Goal: Task Accomplishment & Management: Complete application form

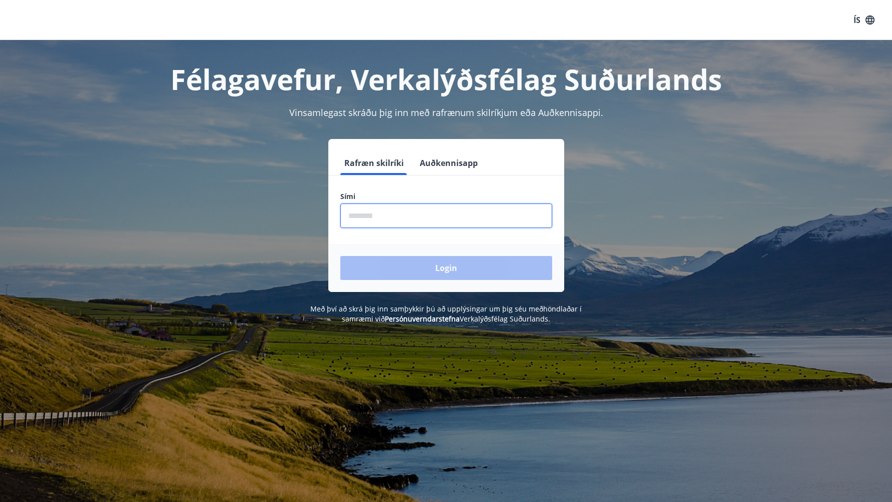
click at [491, 220] on input "phone" at bounding box center [446, 215] width 212 height 24
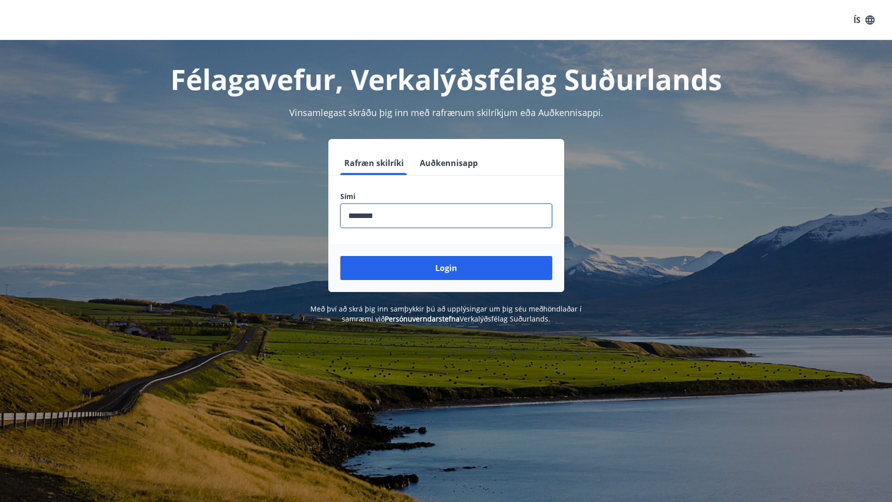
type input "********"
click at [340, 256] on button "Login" at bounding box center [446, 268] width 212 height 24
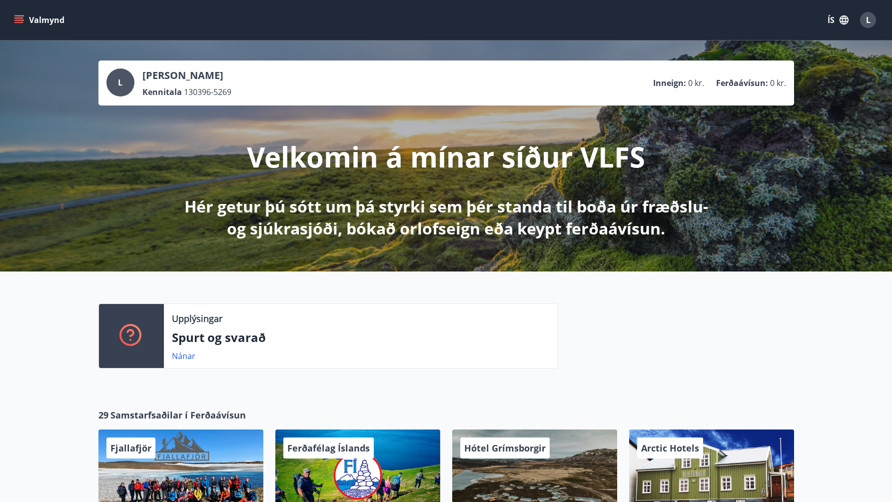
click at [830, 24] on button "ÍS" at bounding box center [838, 20] width 32 height 18
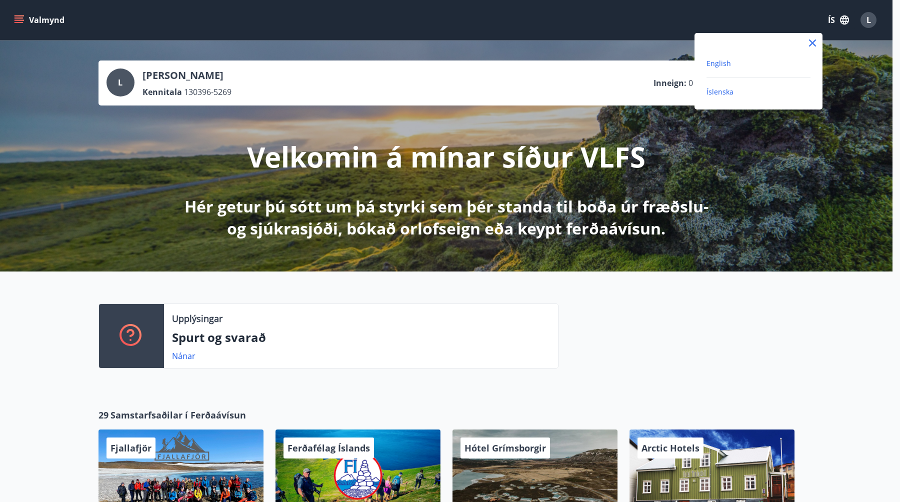
click at [721, 67] on span "English" at bounding box center [718, 62] width 24 height 9
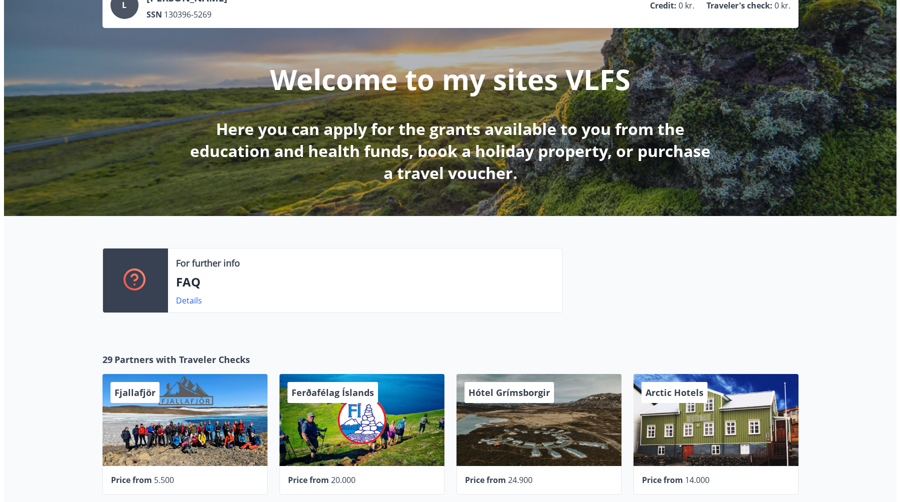
scroll to position [118, 0]
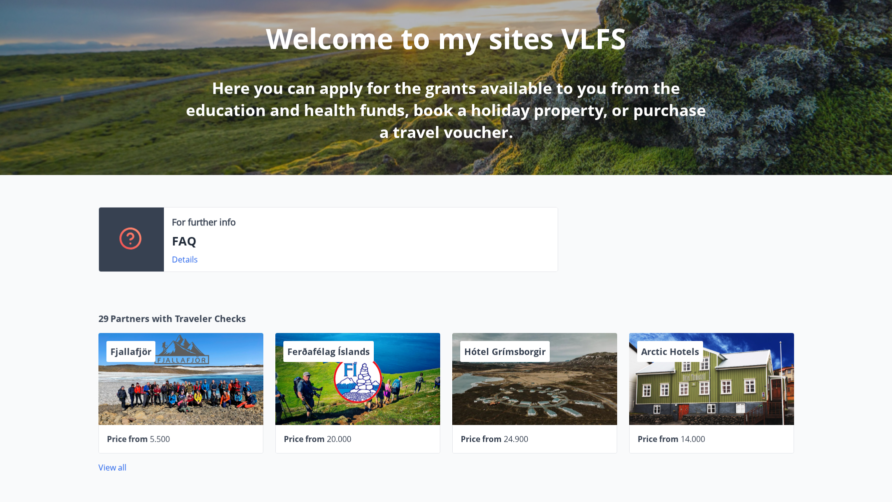
click at [203, 372] on div "Fjallafjör" at bounding box center [180, 379] width 165 height 92
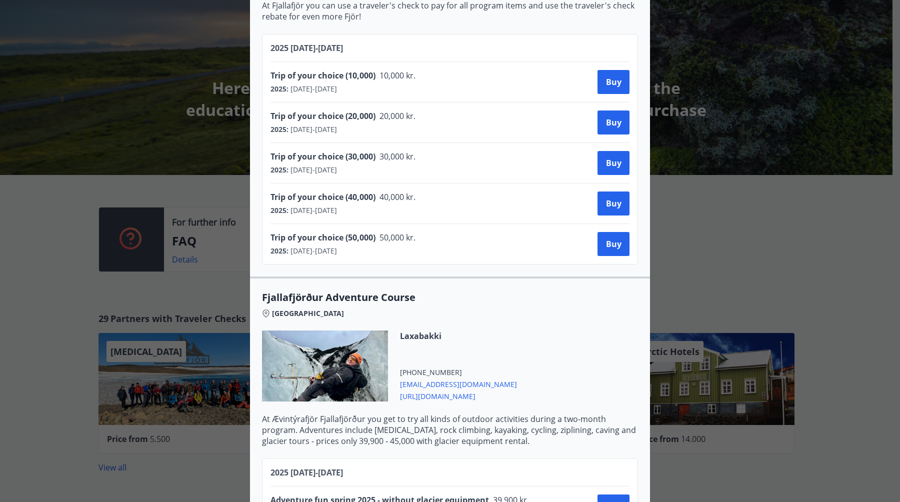
scroll to position [480, 0]
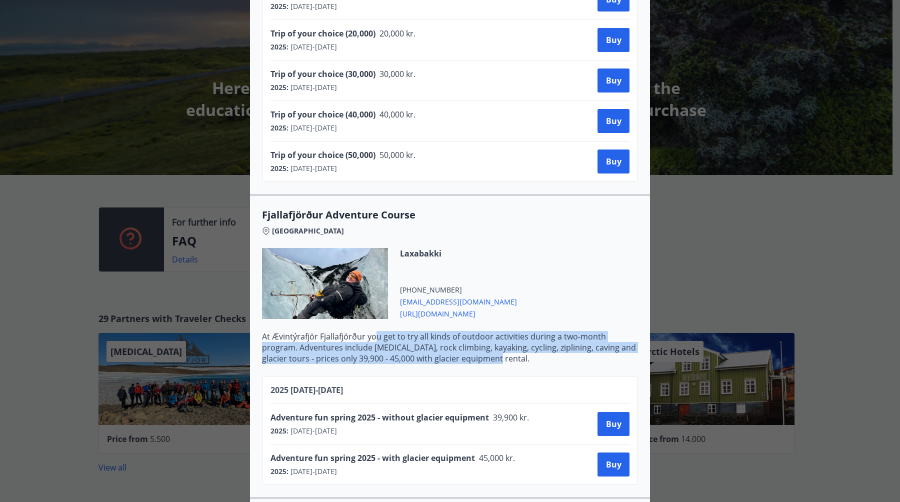
drag, startPoint x: 417, startPoint y: 339, endPoint x: 470, endPoint y: 352, distance: 55.1
click at [470, 352] on p "At Ævintýrafjör Fjallafjörður you get to try all kinds of outdoor activities du…" at bounding box center [450, 347] width 376 height 33
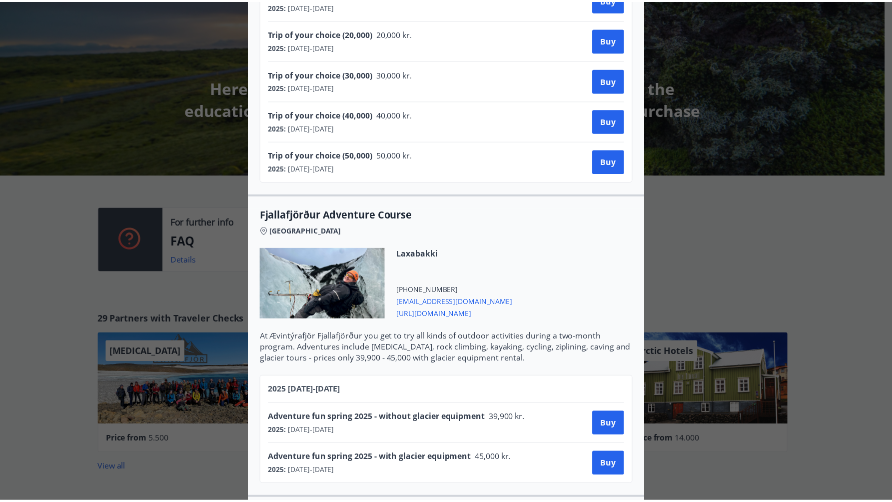
scroll to position [0, 0]
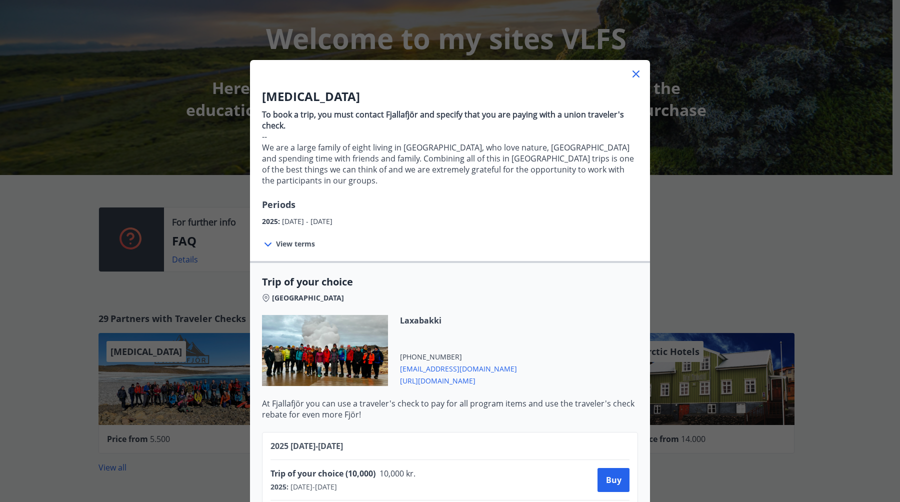
click at [717, 265] on div "Mountaineering To book a trip, you must contact Fjallafjör and specify that you…" at bounding box center [450, 251] width 900 height 502
click at [752, 270] on div "Mountaineering To book a trip, you must contact Fjallafjör and specify that you…" at bounding box center [450, 251] width 900 height 502
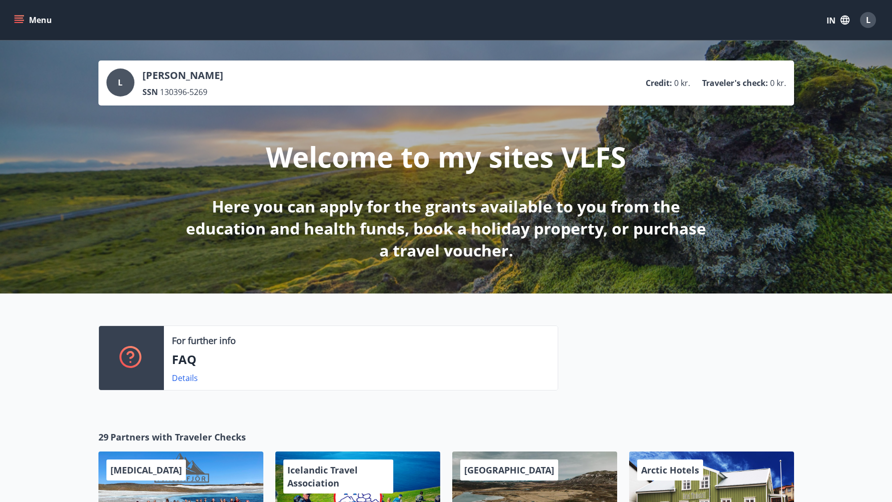
click at [18, 23] on icon "menu" at bounding box center [19, 20] width 10 height 10
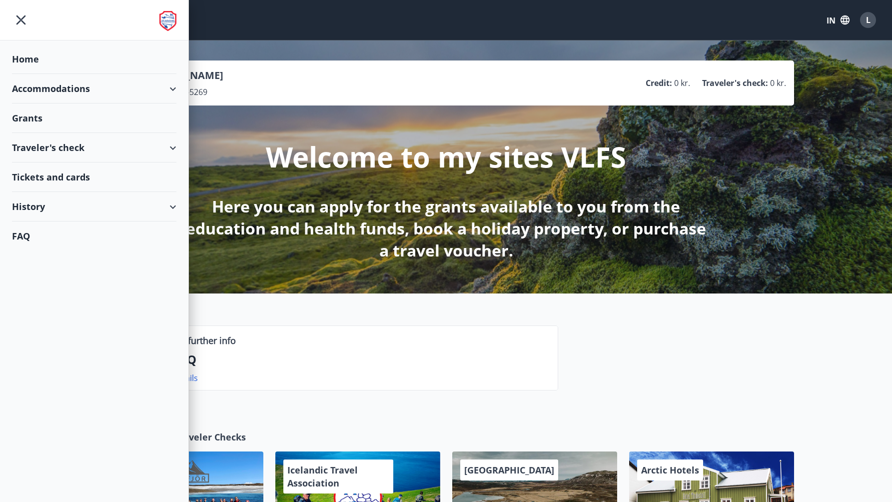
click at [31, 74] on div "Grants" at bounding box center [94, 58] width 164 height 29
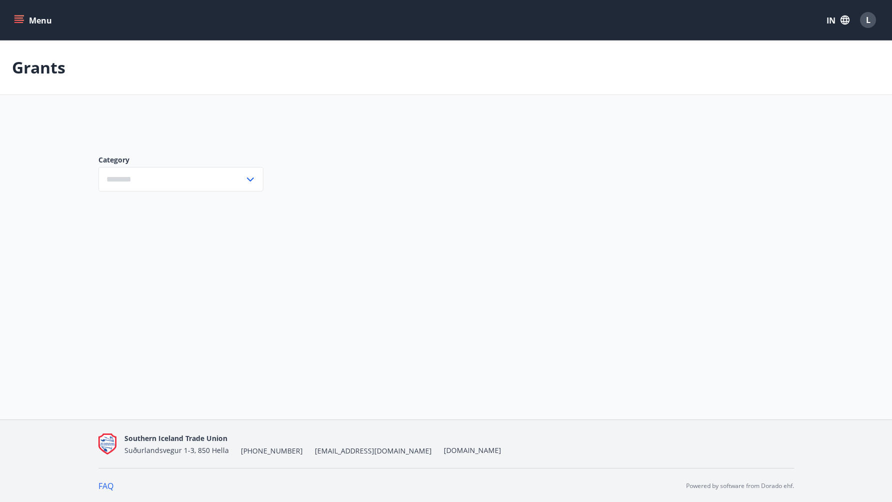
type input "***"
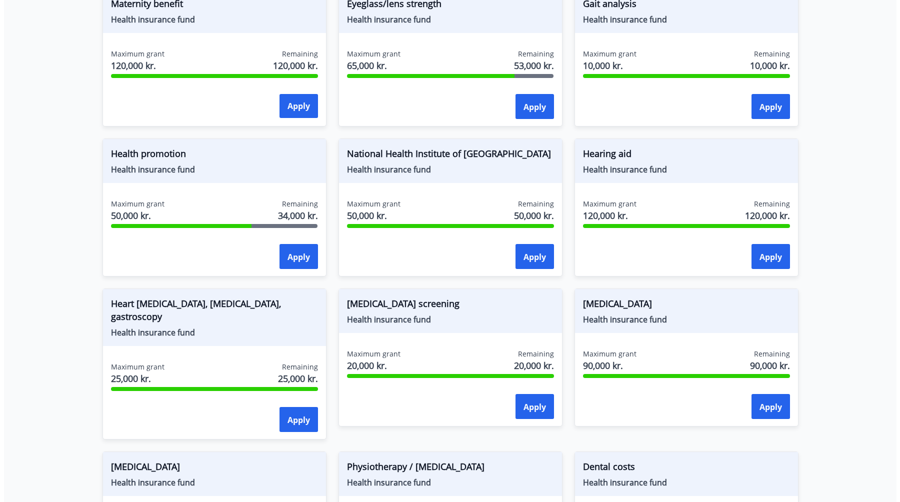
scroll to position [446, 0]
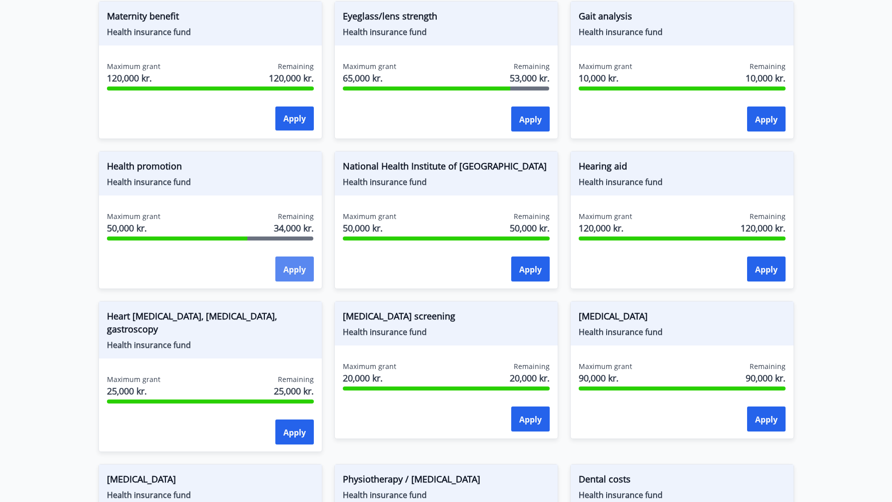
click at [292, 275] on button "Apply" at bounding box center [294, 268] width 38 height 25
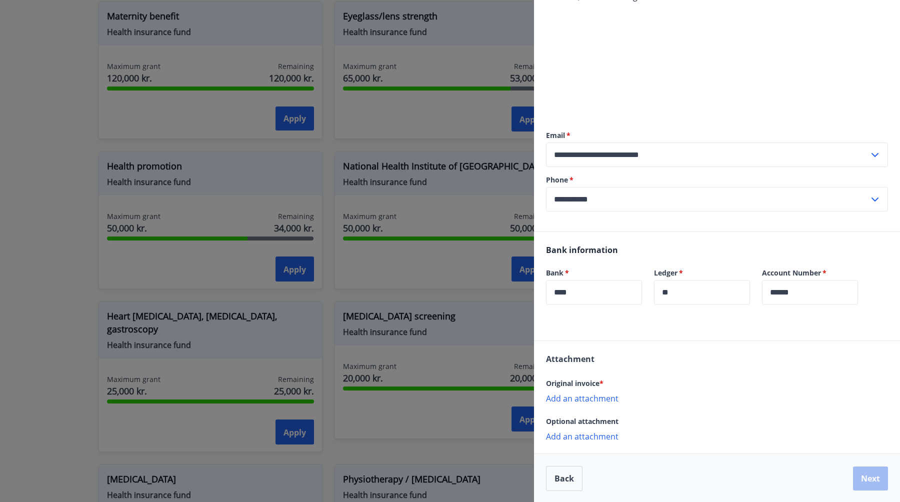
scroll to position [152, 0]
click at [580, 400] on p "Add an attachment" at bounding box center [717, 397] width 342 height 10
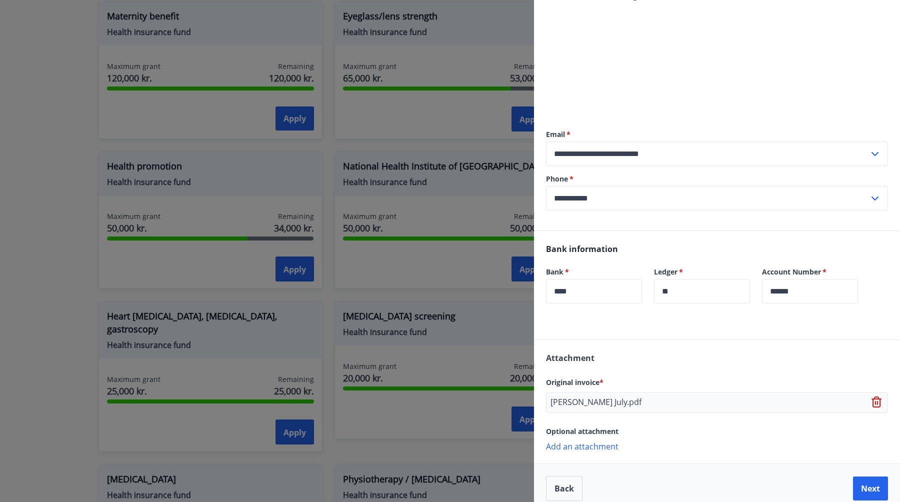
click at [594, 448] on font "Add an attachment" at bounding box center [582, 446] width 72 height 11
click at [871, 403] on icon at bounding box center [877, 402] width 12 height 12
click at [569, 398] on font "Add an attachment" at bounding box center [582, 397] width 72 height 11
click at [601, 443] on font "Add an attachment" at bounding box center [582, 446] width 72 height 11
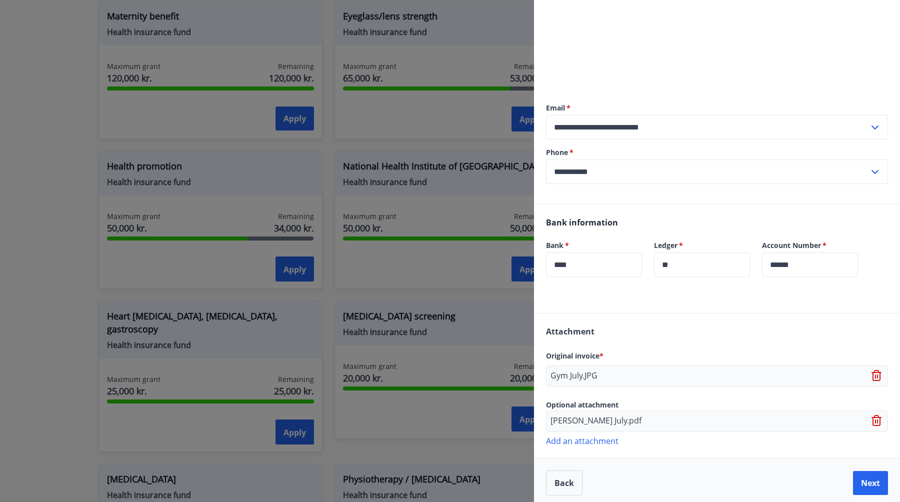
scroll to position [184, 0]
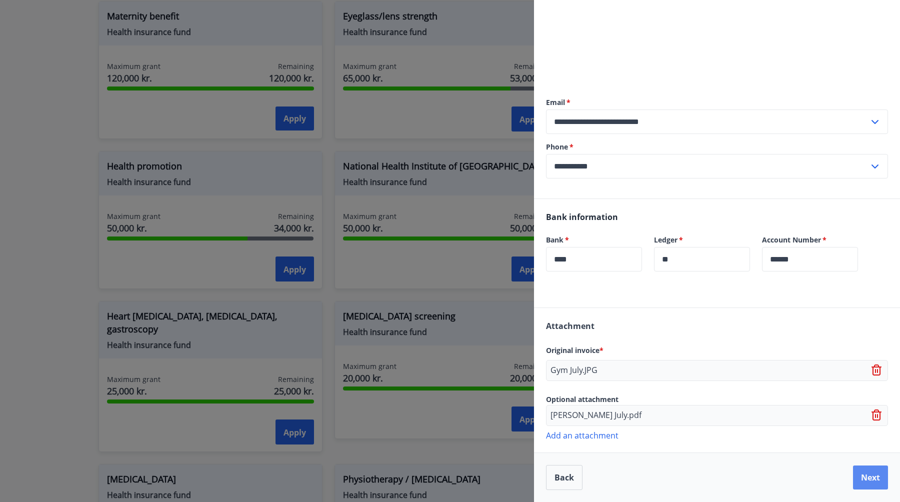
click at [860, 485] on button "Next" at bounding box center [870, 477] width 35 height 24
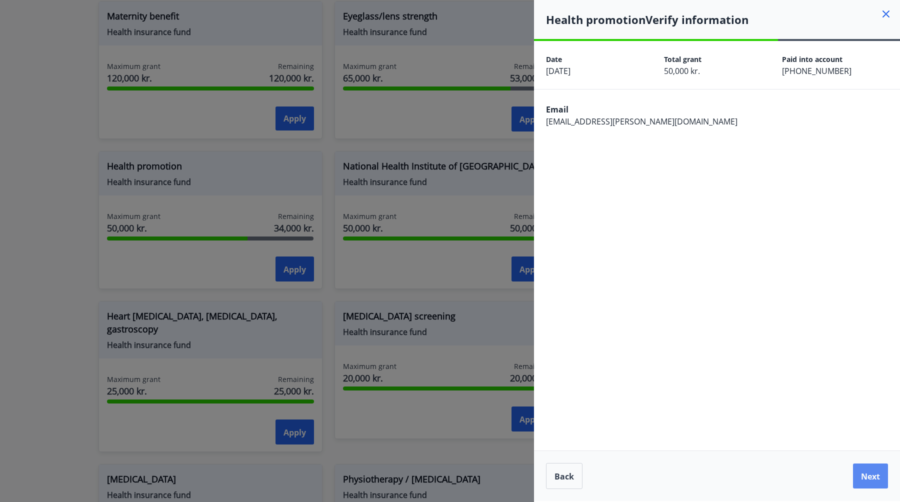
click at [861, 485] on button "Next" at bounding box center [870, 475] width 35 height 25
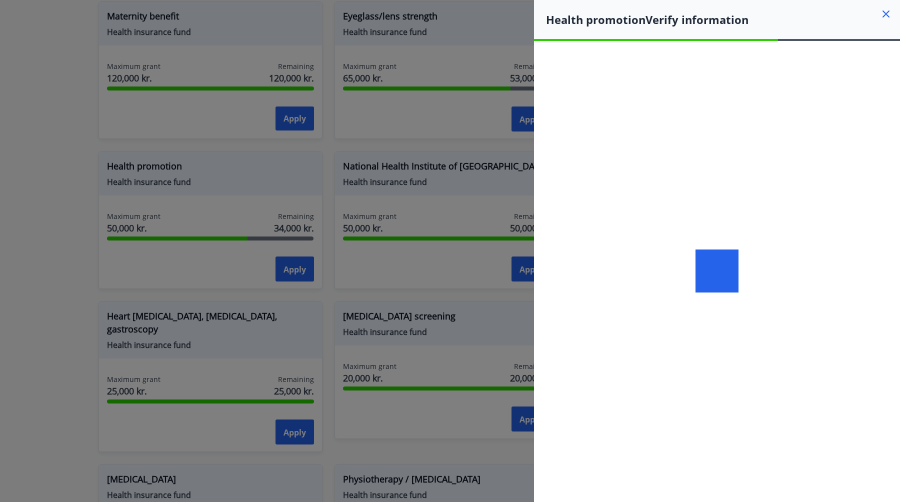
click at [883, 16] on icon at bounding box center [885, 13] width 7 height 7
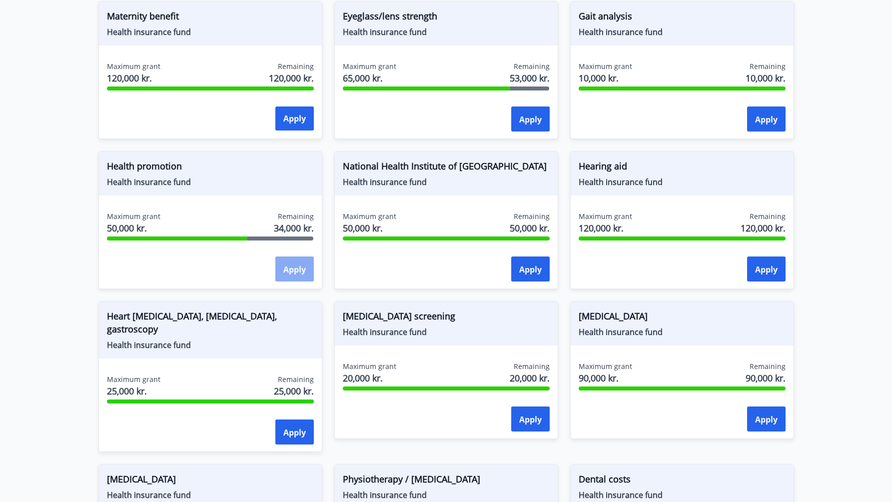
click at [276, 272] on button "Apply" at bounding box center [294, 268] width 38 height 25
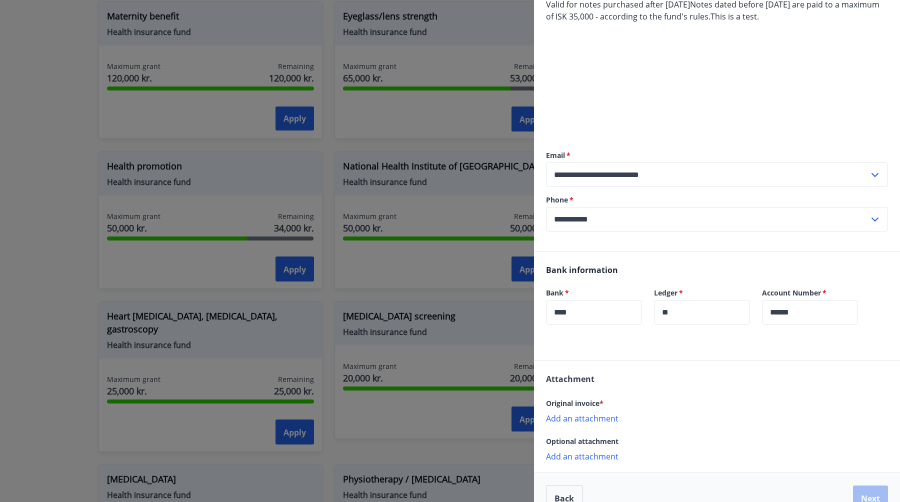
scroll to position [152, 0]
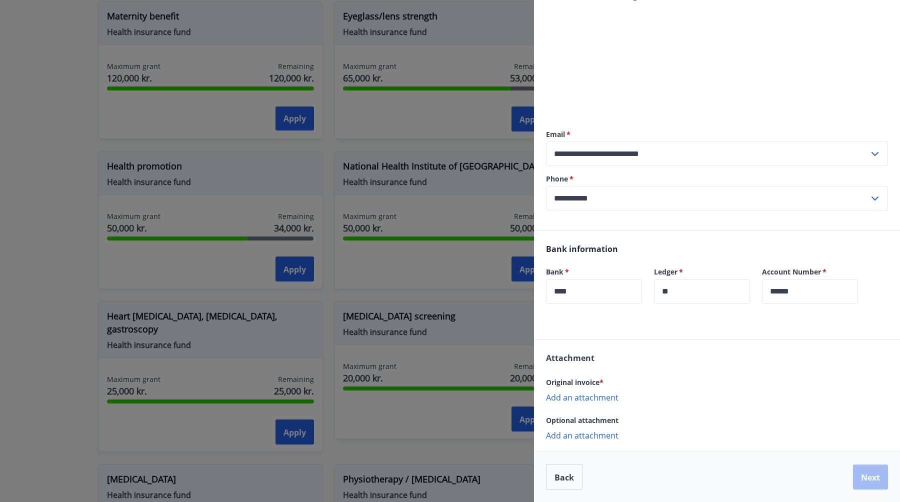
click at [584, 401] on font "Add an attachment" at bounding box center [582, 397] width 72 height 11
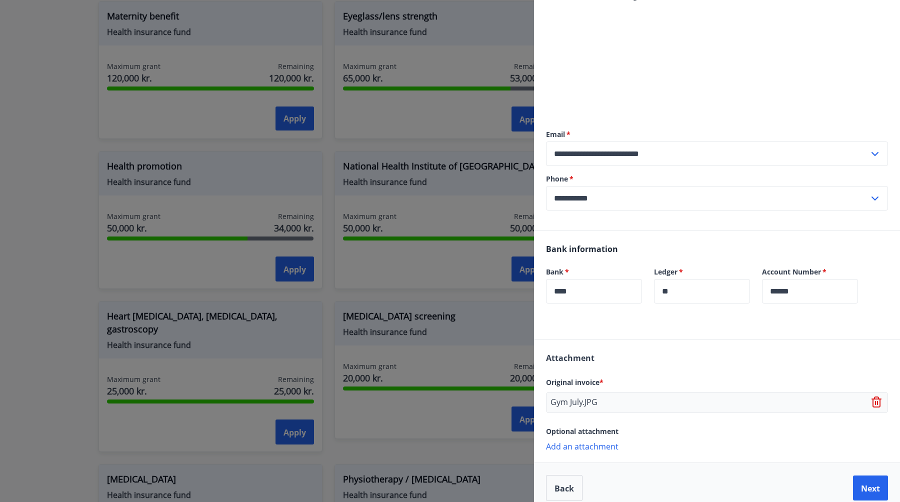
scroll to position [0, 0]
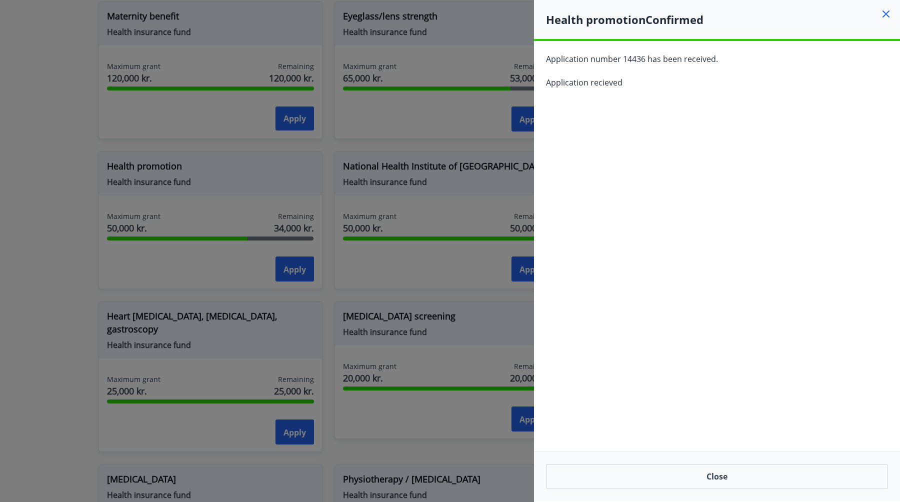
click at [711, 490] on div "Close" at bounding box center [717, 475] width 366 height 49
click at [716, 478] on button "Close" at bounding box center [717, 476] width 342 height 25
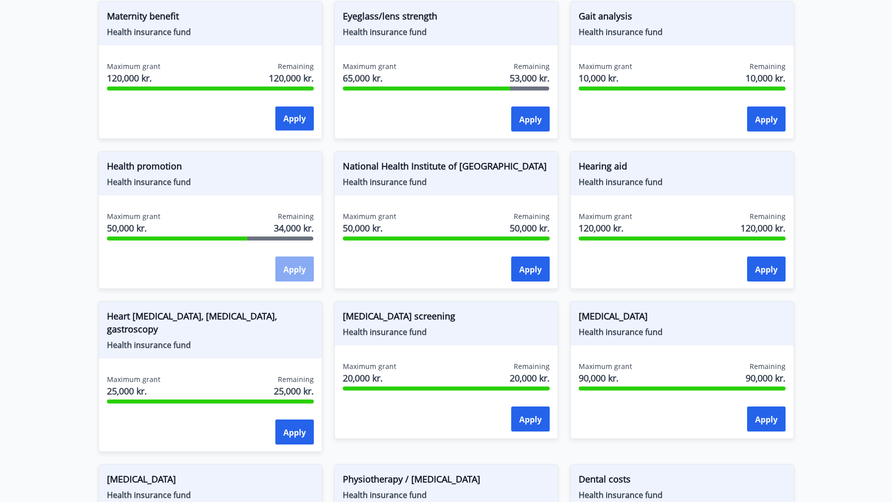
click at [305, 266] on font "Apply" at bounding box center [294, 269] width 22 height 11
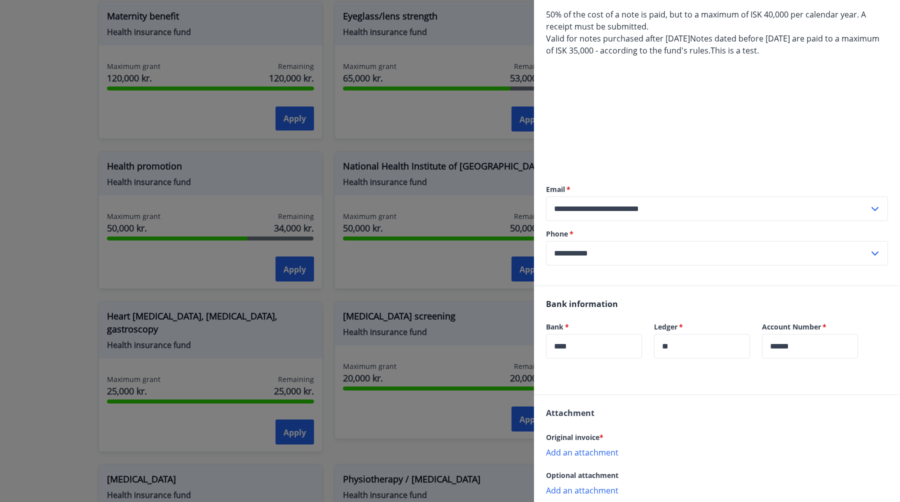
scroll to position [152, 0]
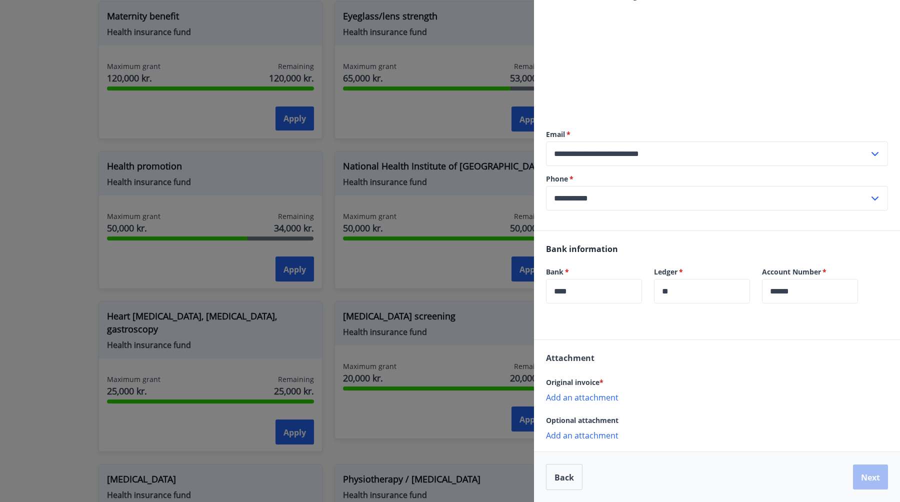
click at [580, 397] on font "Add an attachment" at bounding box center [582, 397] width 72 height 11
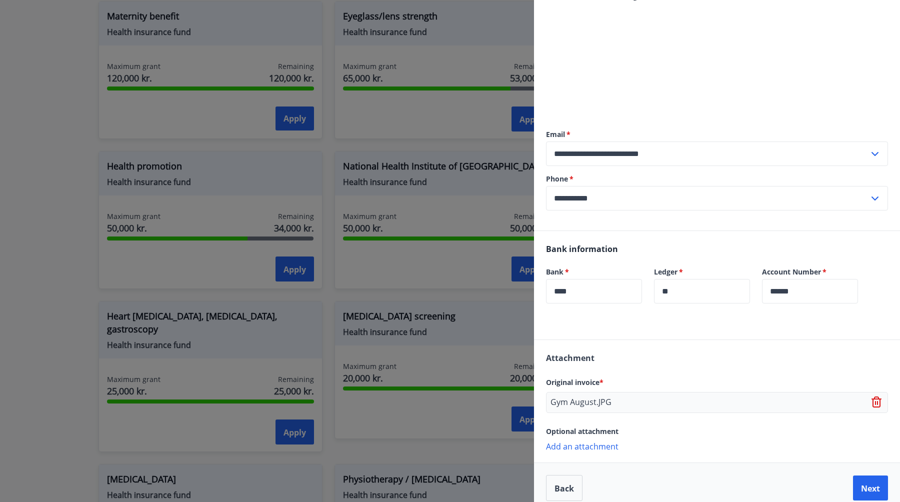
click at [604, 449] on font "Add an attachment" at bounding box center [582, 446] width 72 height 11
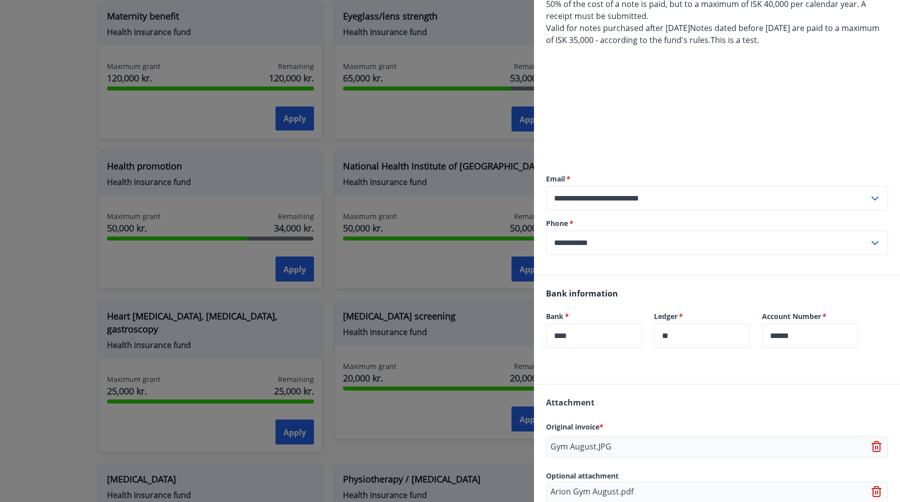
scroll to position [184, 0]
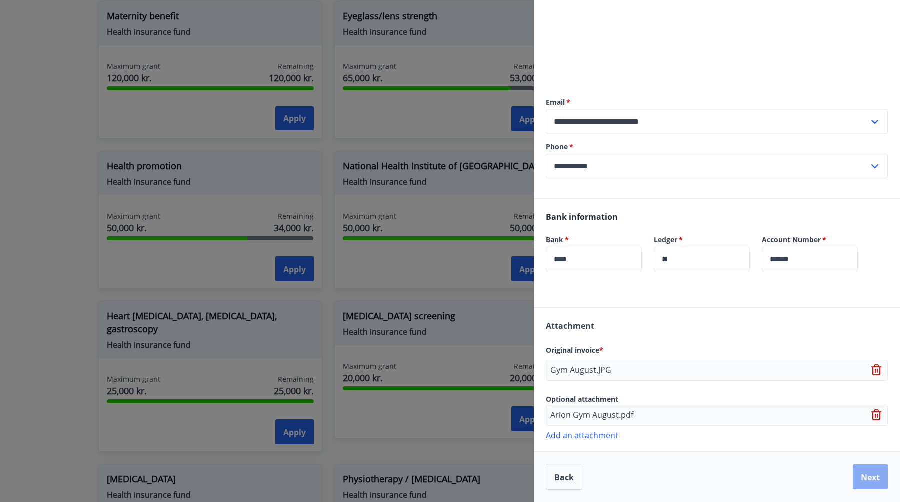
click at [861, 473] on font "Next" at bounding box center [870, 477] width 19 height 11
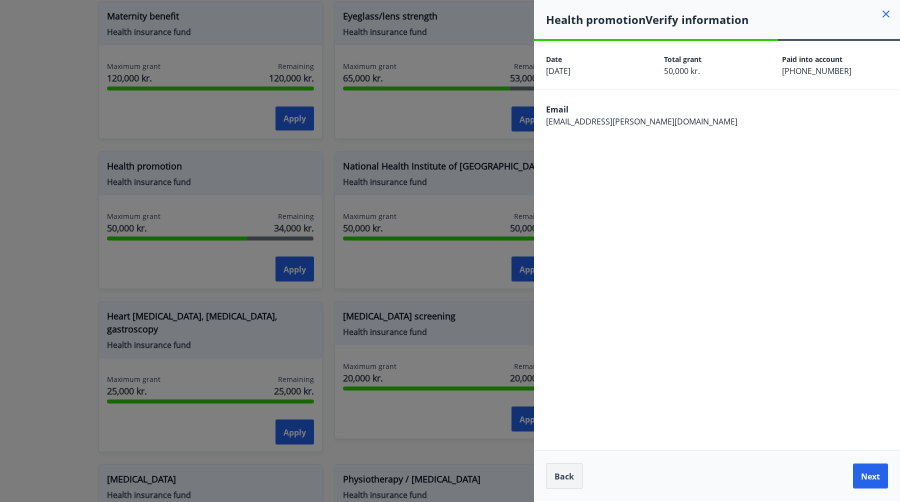
click at [563, 479] on font "Back" at bounding box center [563, 476] width 19 height 11
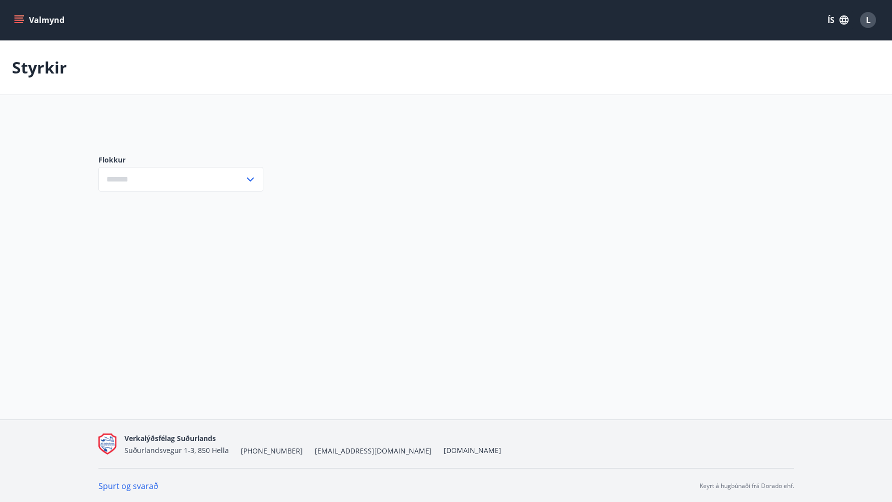
type input "***"
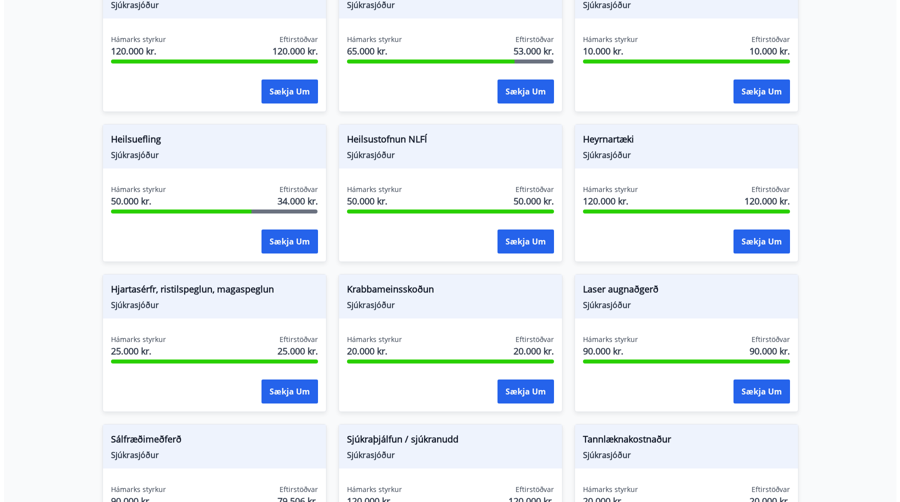
scroll to position [438, 0]
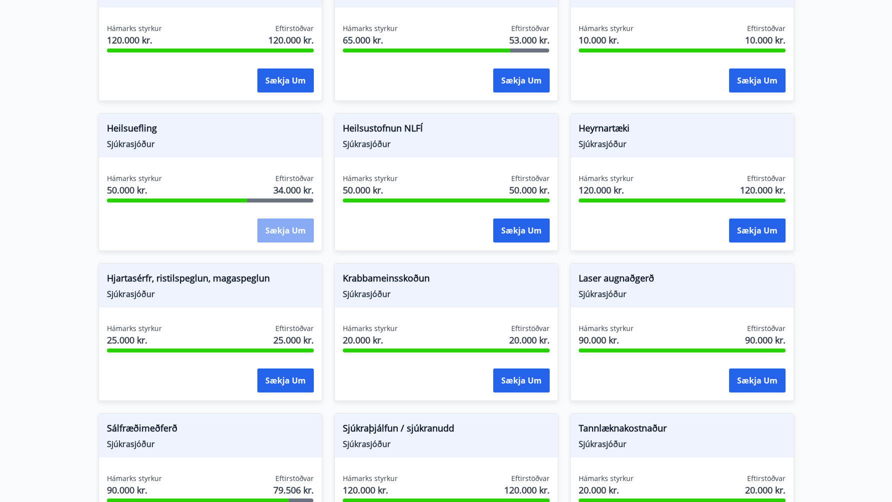
click at [272, 226] on button "Sækja um" at bounding box center [285, 230] width 56 height 24
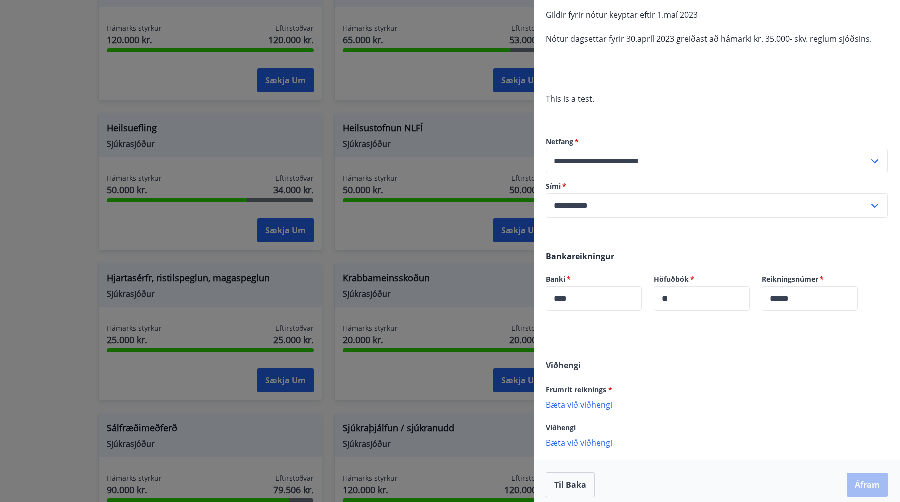
scroll to position [140, 0]
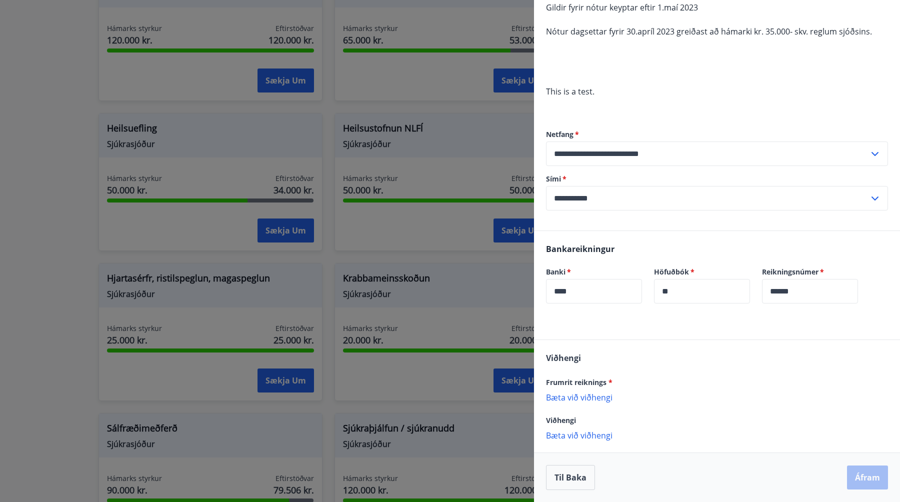
click at [586, 397] on p "Bæta við viðhengi" at bounding box center [717, 397] width 342 height 10
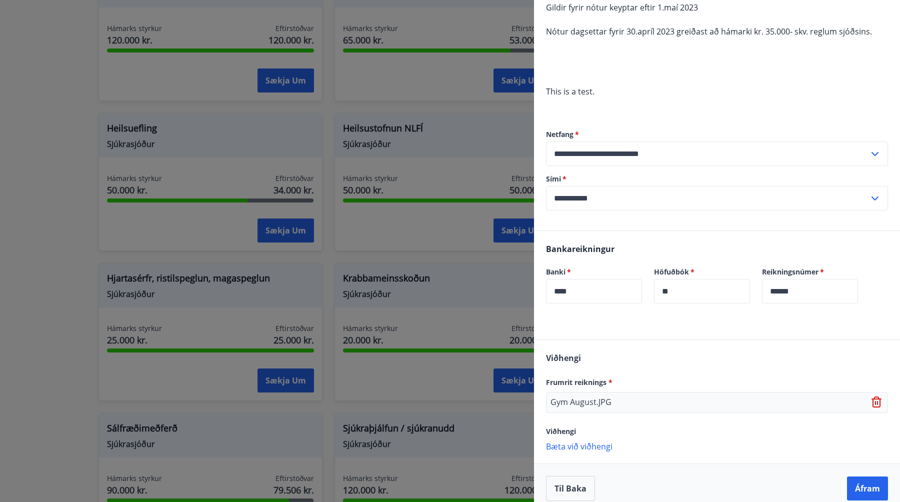
click at [584, 449] on p "Bæta við viðhengi" at bounding box center [717, 446] width 342 height 10
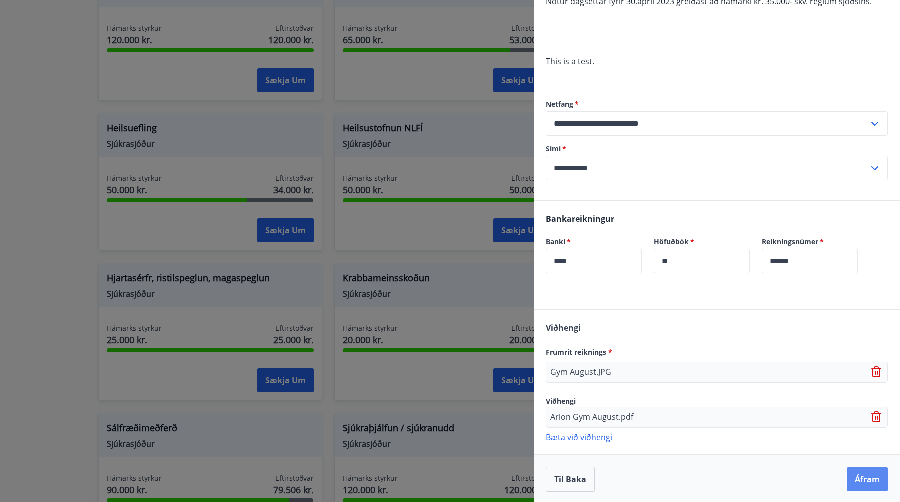
scroll to position [172, 0]
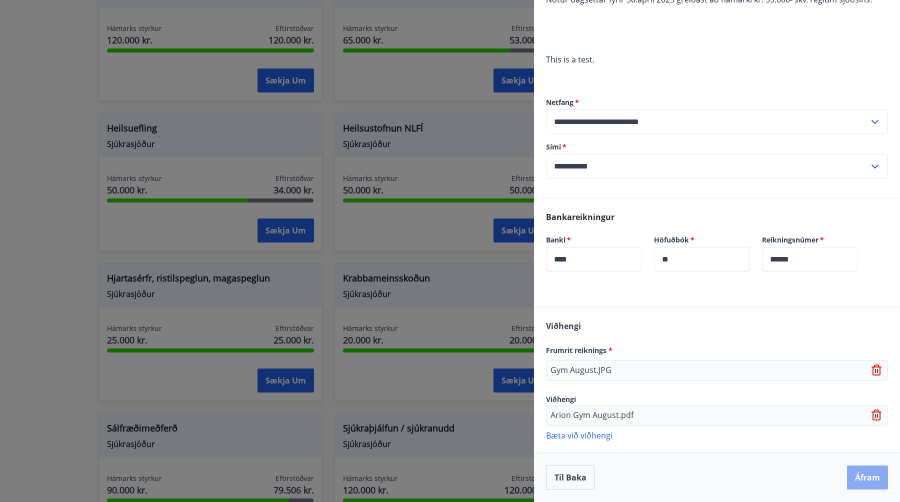
click at [865, 480] on button "Áfram" at bounding box center [867, 477] width 41 height 24
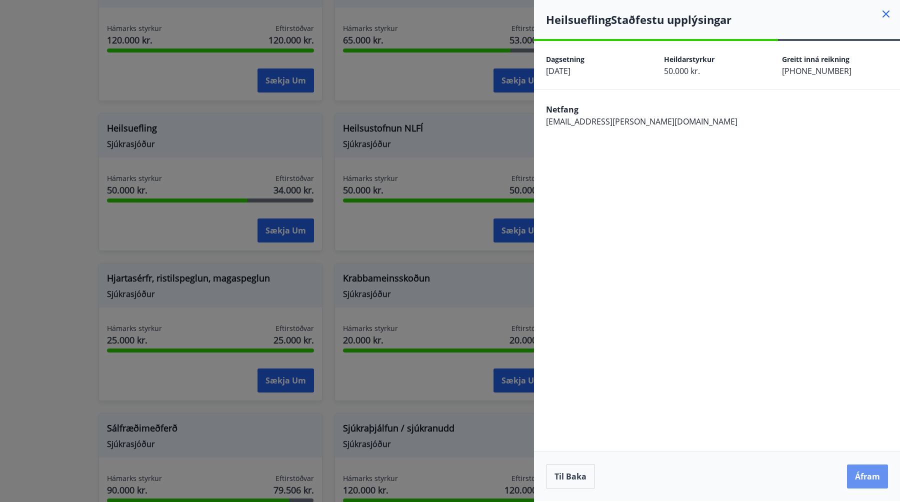
click at [865, 480] on button "Áfram" at bounding box center [867, 476] width 41 height 24
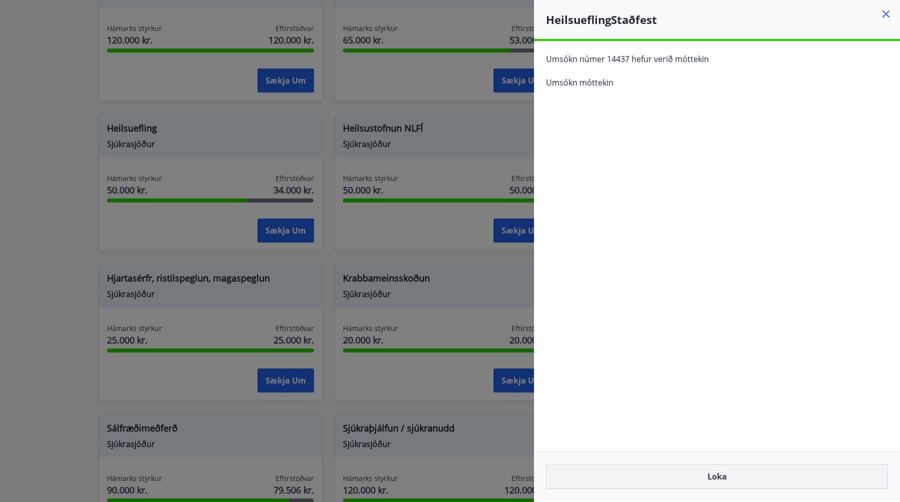
click at [731, 471] on button "Loka" at bounding box center [717, 476] width 342 height 25
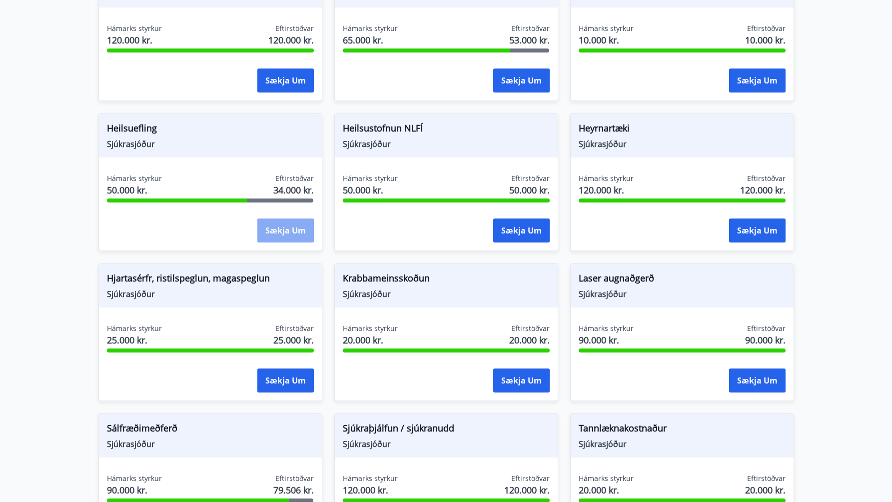
click at [292, 232] on button "Sækja um" at bounding box center [285, 230] width 56 height 24
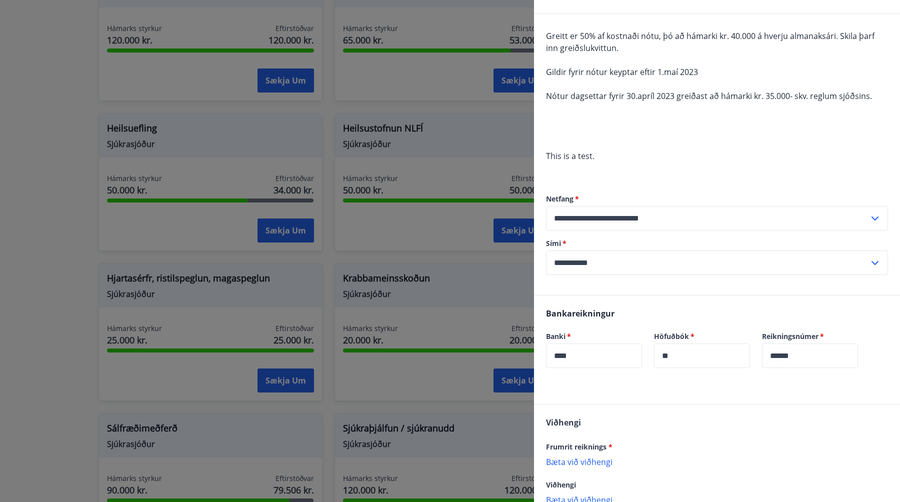
scroll to position [140, 0]
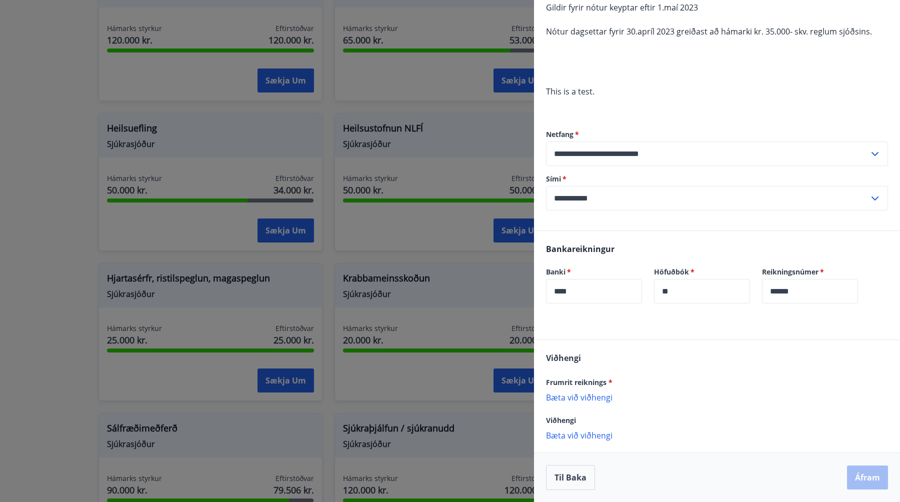
click at [572, 395] on p "Bæta við viðhengi" at bounding box center [717, 397] width 342 height 10
click at [584, 444] on p "Bæta við viðhengi" at bounding box center [717, 446] width 342 height 10
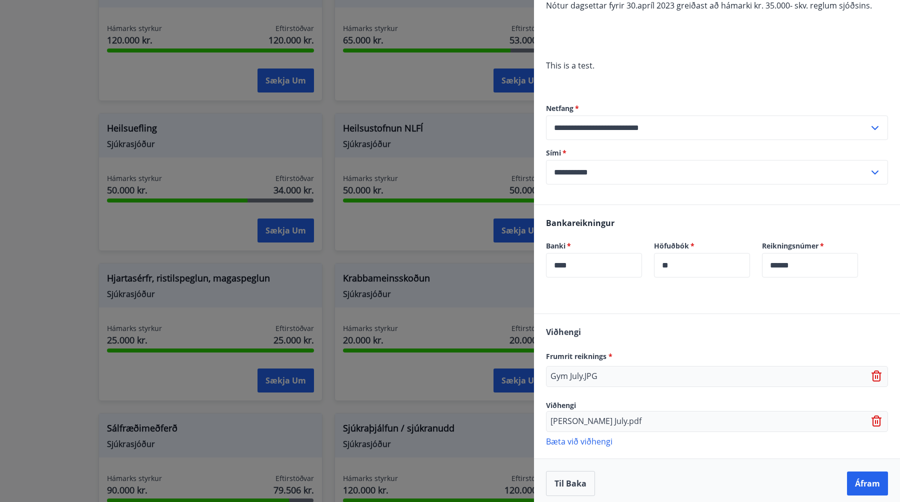
scroll to position [172, 0]
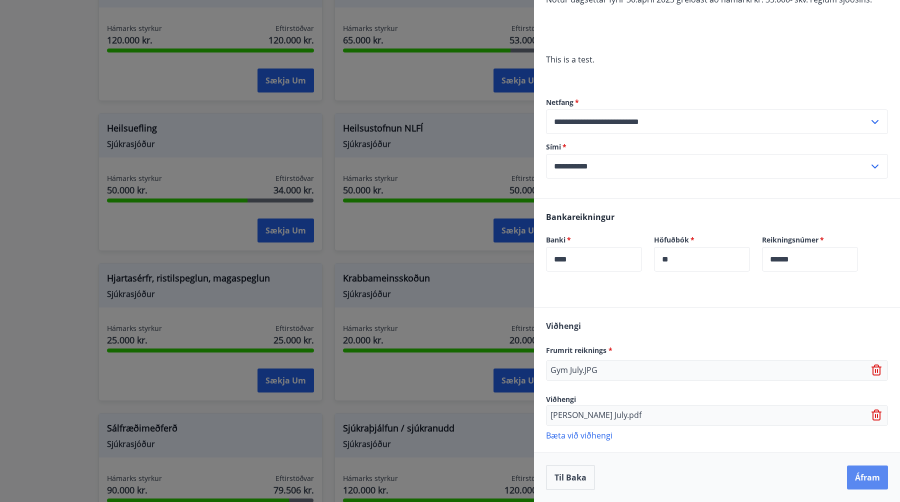
click at [853, 480] on button "Áfram" at bounding box center [867, 477] width 41 height 24
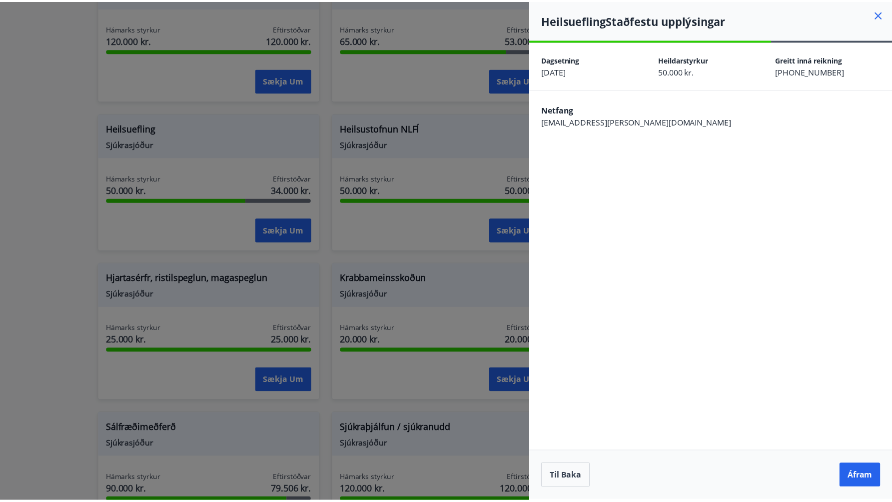
scroll to position [0, 0]
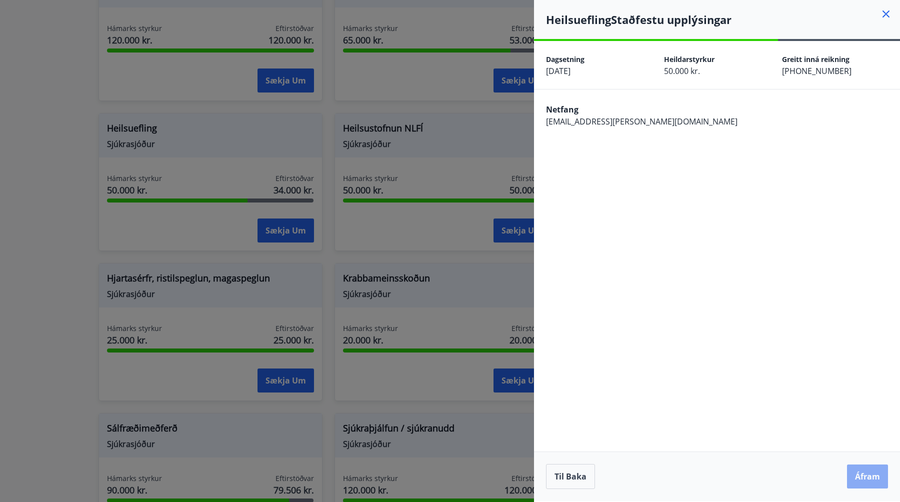
click at [858, 480] on button "Áfram" at bounding box center [867, 476] width 41 height 24
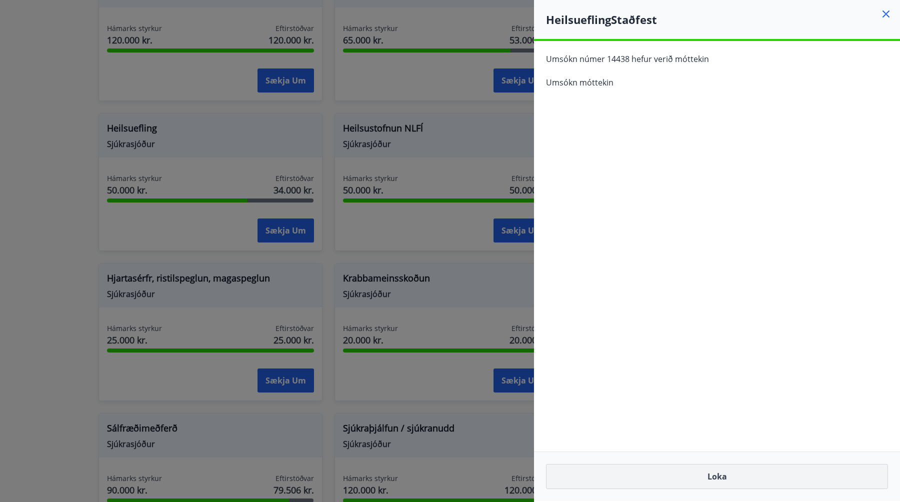
click at [733, 480] on button "Loka" at bounding box center [717, 476] width 342 height 25
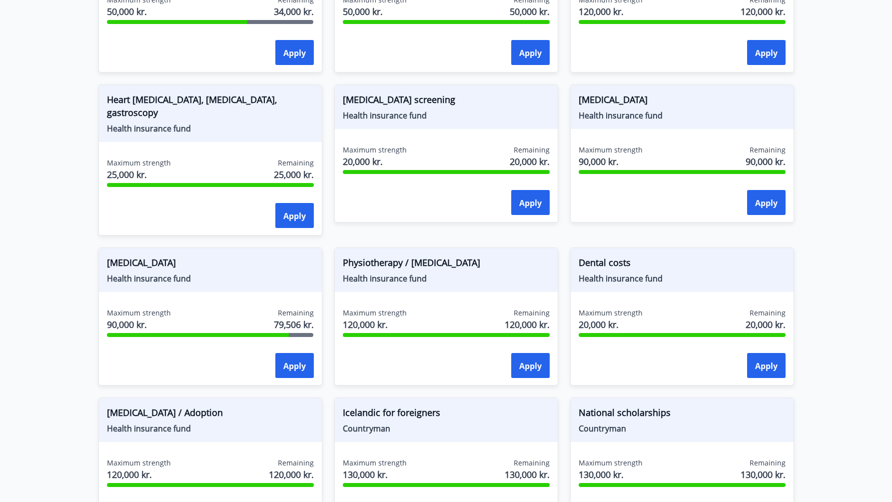
scroll to position [631, 0]
